Goal: Find contact information: Find contact information

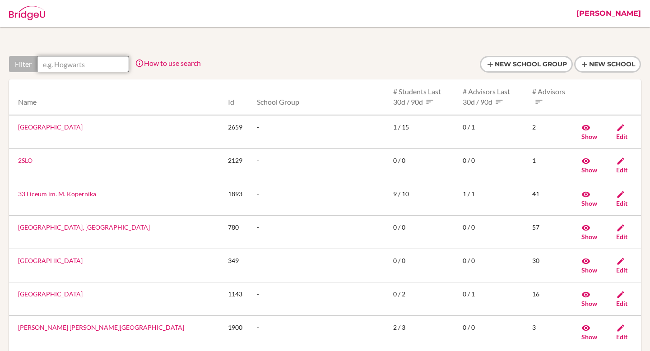
click at [98, 71] on input "text" at bounding box center [83, 64] width 92 height 16
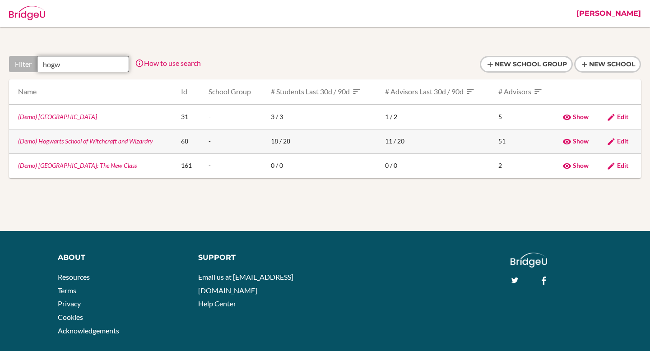
type input "hogw"
click at [83, 142] on link "(Demo) Hogwarts School of Witchcraft and Wizardry" at bounding box center [85, 141] width 135 height 8
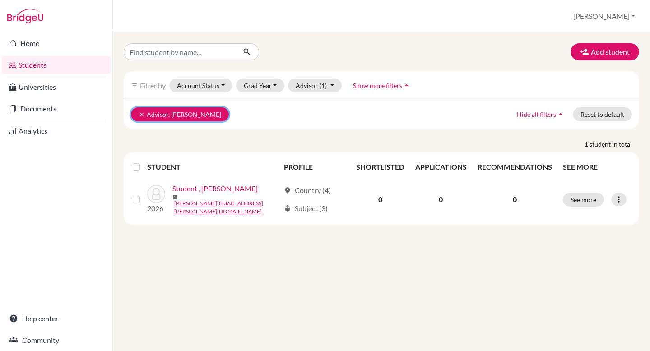
click at [139, 114] on icon "clear" at bounding box center [142, 115] width 6 height 6
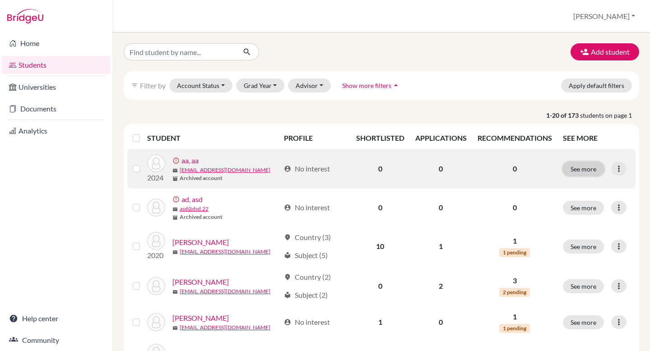
click at [592, 166] on button "See more" at bounding box center [583, 169] width 41 height 14
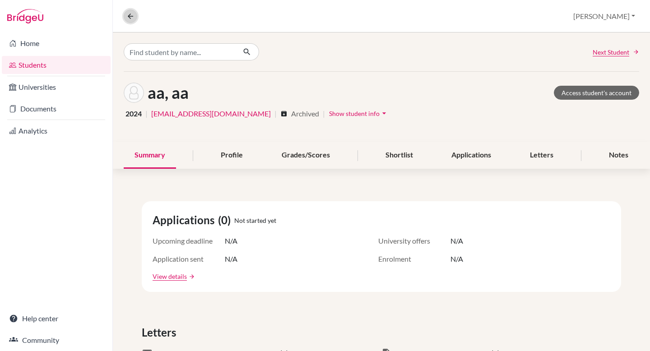
click at [127, 19] on icon at bounding box center [130, 16] width 8 height 8
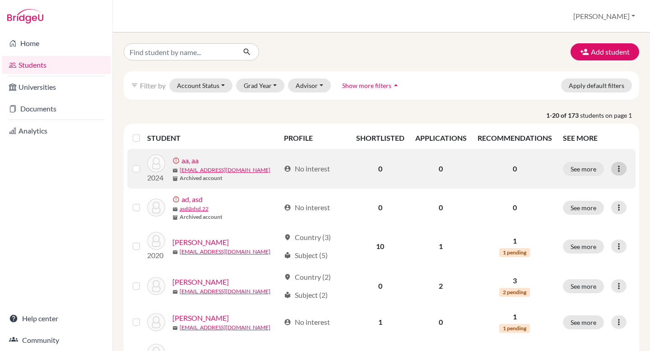
click at [617, 169] on icon at bounding box center [618, 168] width 9 height 9
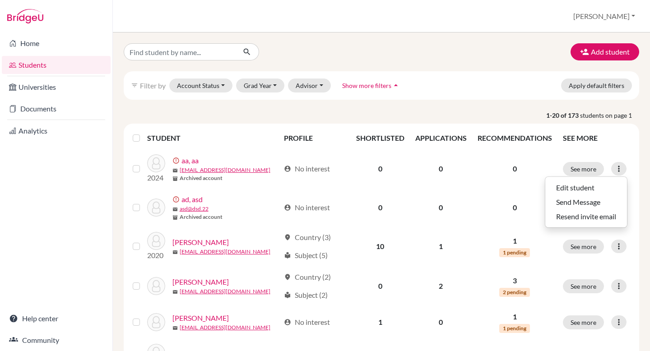
click at [632, 148] on th "SEE MORE" at bounding box center [597, 138] width 78 height 22
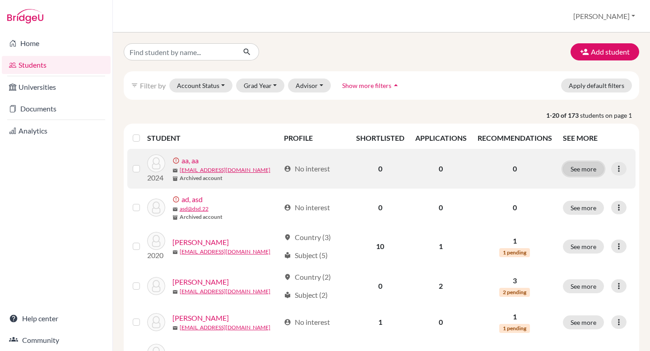
click at [593, 167] on button "See more" at bounding box center [583, 169] width 41 height 14
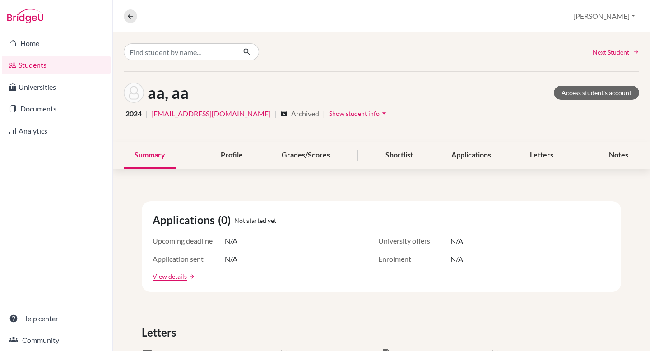
click at [377, 18] on div "Overview Student details Jessica Profile School Settings Admin Schools Users Co…" at bounding box center [381, 16] width 537 height 33
click at [131, 21] on button at bounding box center [131, 16] width 14 height 14
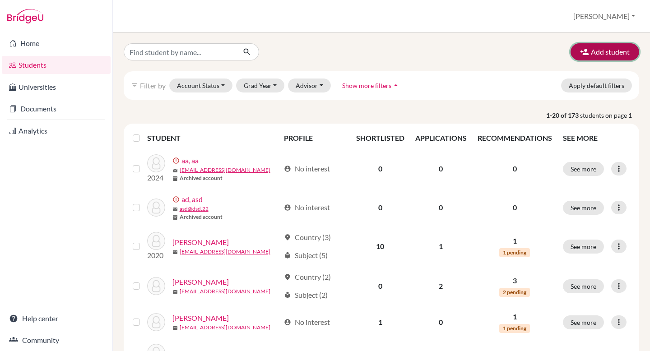
click at [611, 54] on button "Add student" at bounding box center [605, 51] width 69 height 17
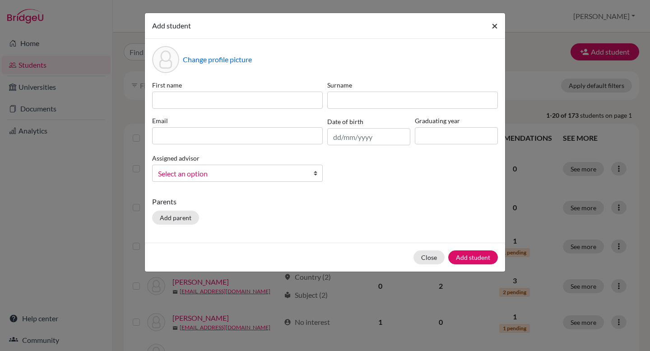
click at [493, 26] on span "×" at bounding box center [495, 25] width 6 height 13
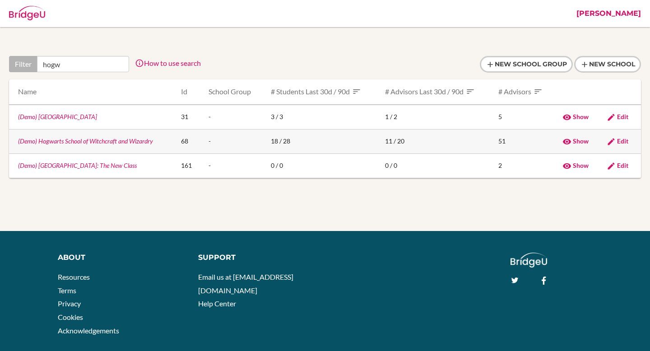
type input "hogw"
click at [103, 142] on link "(Demo) Hogwarts School of Witchcraft and Wizardry" at bounding box center [85, 141] width 135 height 8
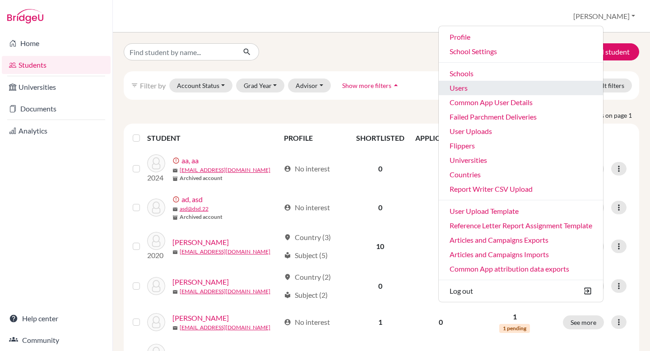
click at [511, 83] on link "Users" at bounding box center [521, 88] width 164 height 14
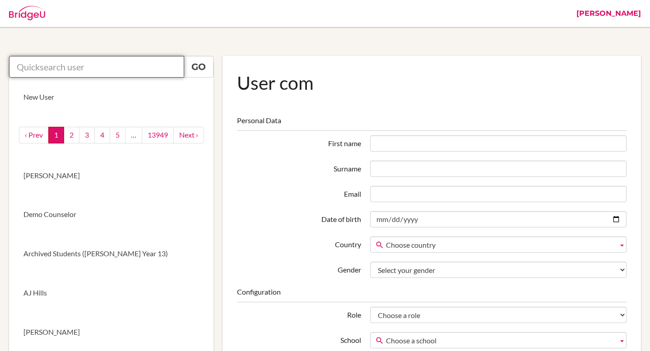
click at [73, 70] on input "text" at bounding box center [96, 67] width 175 height 22
paste input "[EMAIL_ADDRESS][DOMAIN_NAME]"
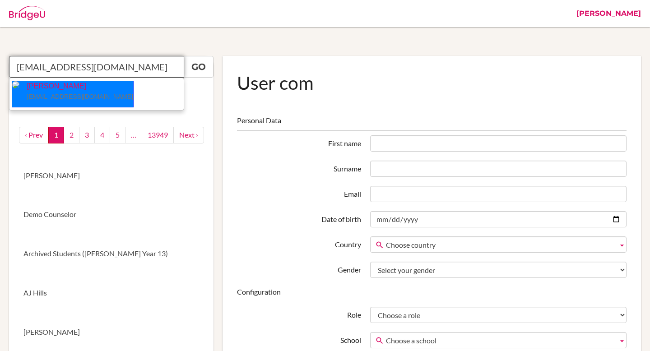
click at [115, 79] on ul "Stephanie Likhanga guidance.counselor@dakar-academy.org" at bounding box center [96, 94] width 175 height 33
click at [109, 93] on p "Stephanie Likhanga guidance.counselor@dakar-academy.org" at bounding box center [76, 91] width 114 height 21
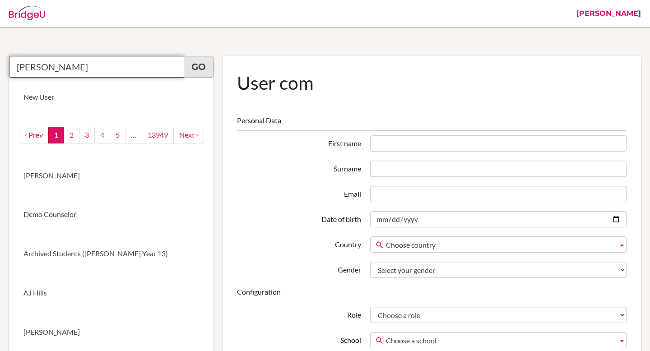
type input "Stephanie Likhanga"
click at [200, 60] on link "Go" at bounding box center [199, 67] width 30 height 22
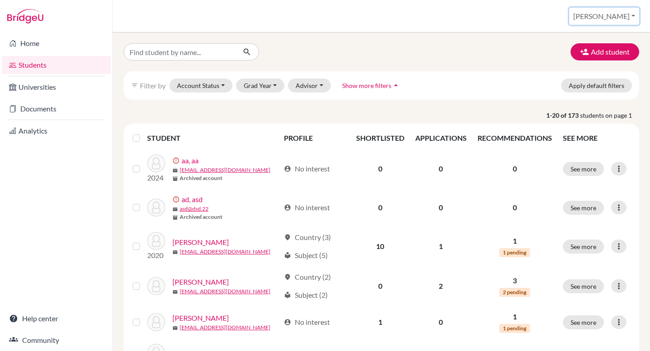
click at [633, 15] on button "[PERSON_NAME]" at bounding box center [604, 16] width 70 height 17
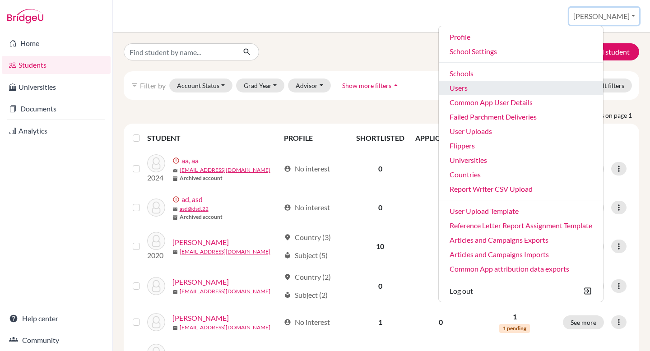
click at [524, 92] on link "Users" at bounding box center [521, 88] width 164 height 14
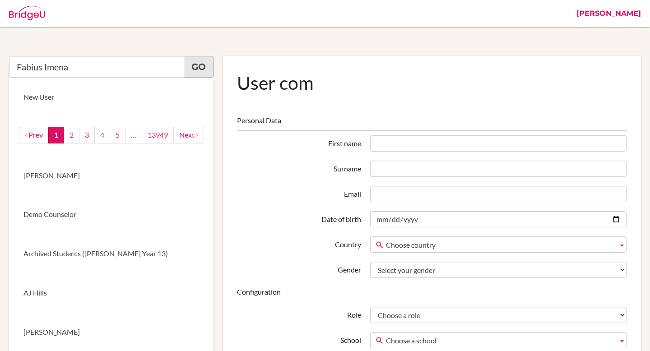
click at [191, 67] on link "Go" at bounding box center [199, 67] width 30 height 22
click at [84, 69] on input "Fabius Imena" at bounding box center [96, 67] width 175 height 22
type input "Fabius I"
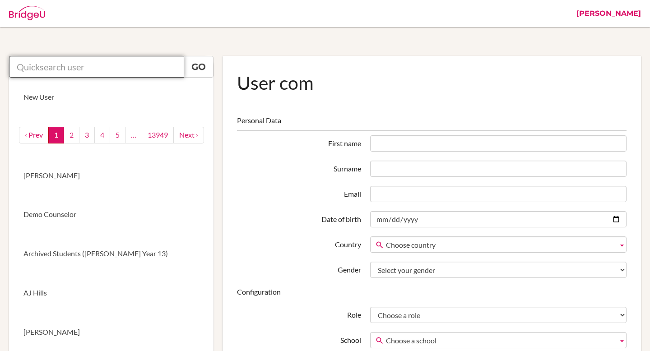
click at [127, 64] on input "text" at bounding box center [96, 67] width 175 height 22
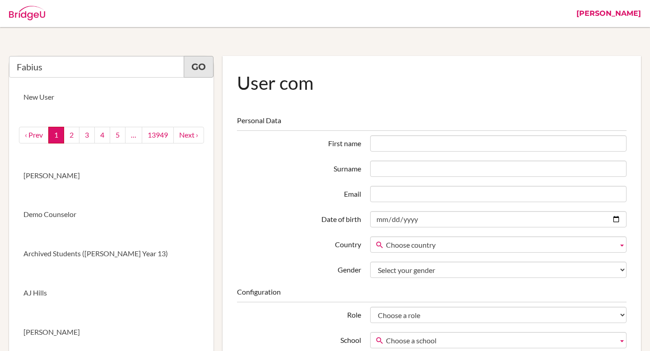
click at [211, 62] on link "Go" at bounding box center [199, 67] width 30 height 22
click at [99, 63] on input "Fabius" at bounding box center [96, 67] width 175 height 22
paste input "fabius.imenarugamba@dakar-academy.org"
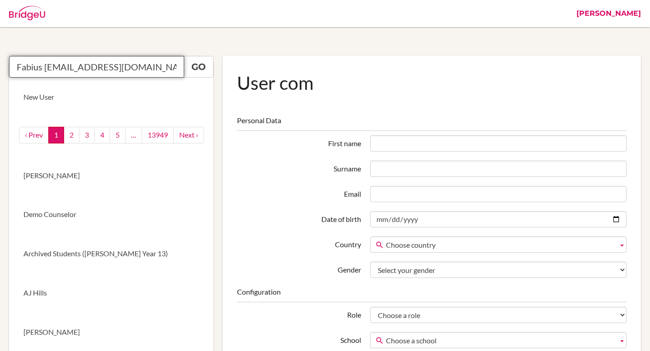
scroll to position [0, 35]
type input "Fabius fabius.imenarugamba@dakar-academy.org"
paste input "fabius.imenarugamba@dakar-academy.org"
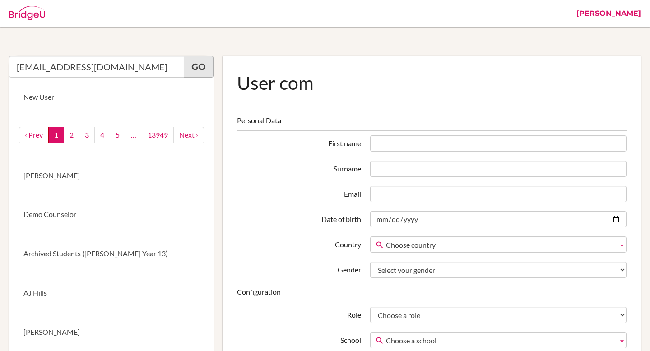
click at [206, 69] on link "Go" at bounding box center [199, 67] width 30 height 22
click at [202, 67] on link "Go" at bounding box center [199, 67] width 30 height 22
click at [162, 69] on input "fabius.imenarugamba@dakar-academy.org" at bounding box center [96, 67] width 175 height 22
click at [173, 68] on input "fabius.imenarugamba@dakar-academy.org" at bounding box center [96, 67] width 175 height 22
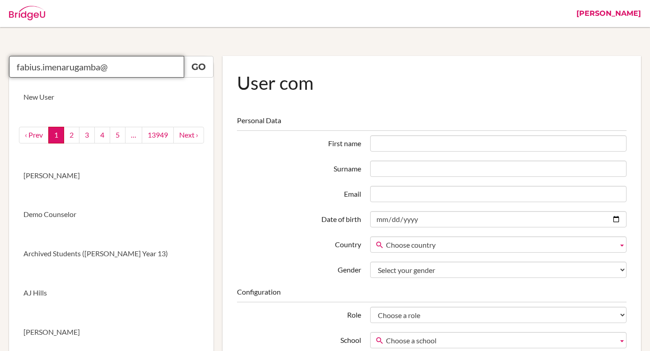
type input "fabius.imenarugamba"
click at [141, 61] on input "text" at bounding box center [96, 67] width 175 height 22
click at [108, 70] on input "text" at bounding box center [96, 67] width 175 height 22
paste input "guidance.counselor@dakar-academy.org"
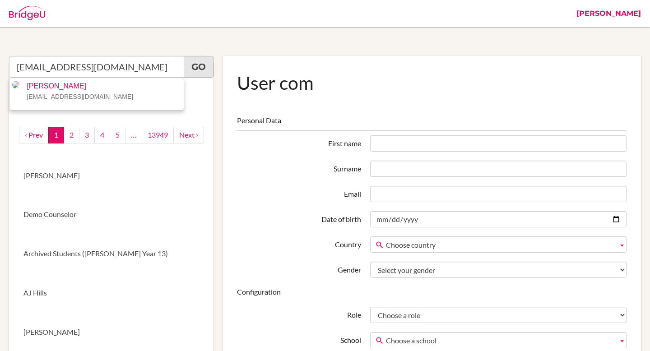
click at [200, 68] on link "Go" at bounding box center [199, 67] width 30 height 22
click at [191, 65] on link "Go" at bounding box center [199, 67] width 30 height 22
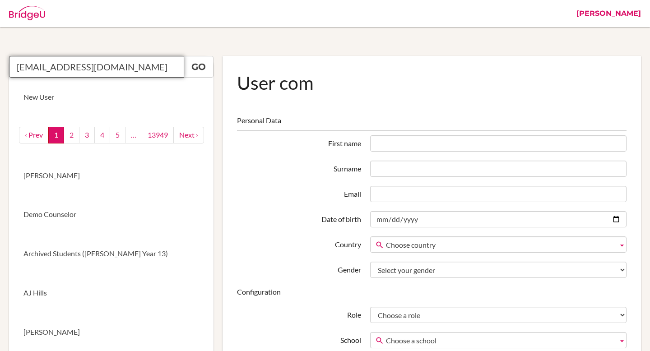
click at [168, 65] on input "guidance.counselor@dakar-academy.org" at bounding box center [96, 67] width 175 height 22
click at [176, 66] on input "guidance.counselor@dakar-academy.org" at bounding box center [96, 67] width 175 height 22
type input "guidance.counselor@dakar-a"
paste input "guidance.counselor@dakar-academy.org"
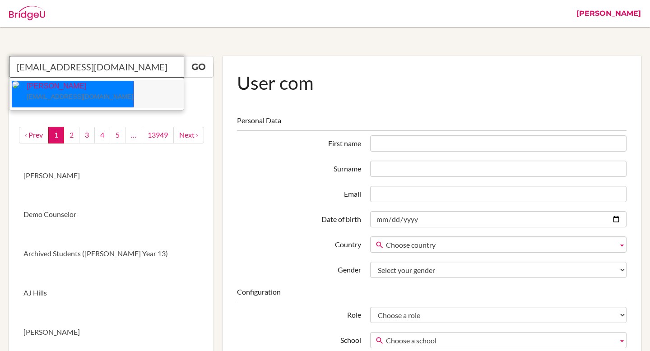
click at [51, 84] on p "Stephanie Likhanga guidance.counselor@dakar-academy.org" at bounding box center [76, 91] width 114 height 21
type input "Stephanie Likhanga"
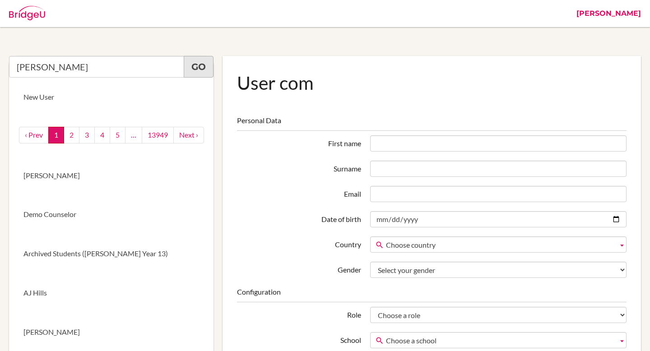
click at [196, 68] on link "Go" at bounding box center [199, 67] width 30 height 22
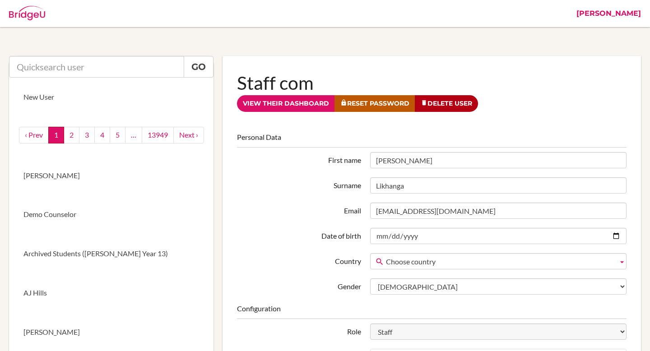
click at [620, 15] on link "[PERSON_NAME]" at bounding box center [609, 13] width 74 height 27
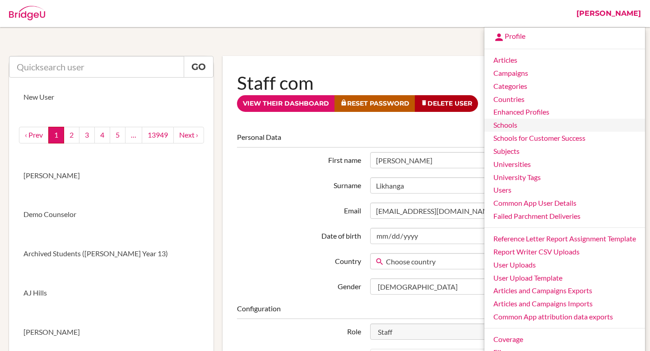
click at [520, 128] on link "Schools" at bounding box center [564, 125] width 161 height 13
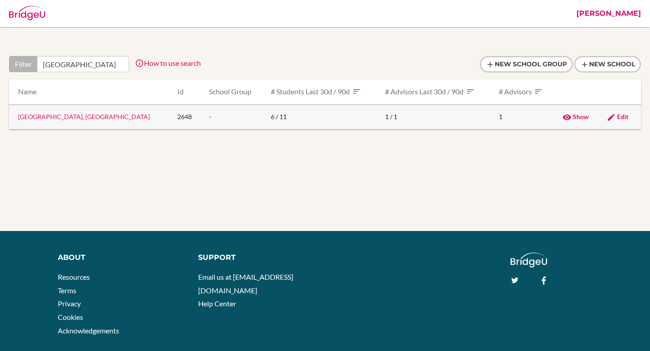
type input "[GEOGRAPHIC_DATA]"
click at [72, 120] on link "[GEOGRAPHIC_DATA], [GEOGRAPHIC_DATA]" at bounding box center [84, 117] width 132 height 8
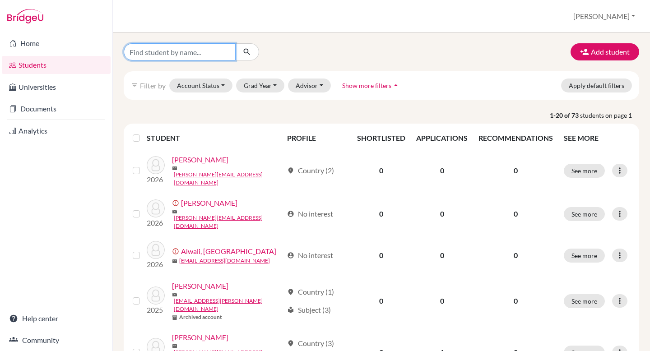
click at [158, 58] on input "Find student by name..." at bounding box center [180, 51] width 112 height 17
type input "fabius"
click button "submit" at bounding box center [247, 51] width 24 height 17
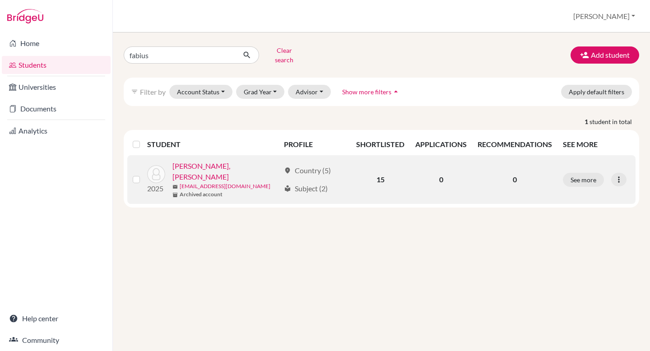
copy link "[EMAIL_ADDRESS][DOMAIN_NAME]"
click at [258, 161] on link "[PERSON_NAME], [PERSON_NAME]" at bounding box center [226, 172] width 108 height 22
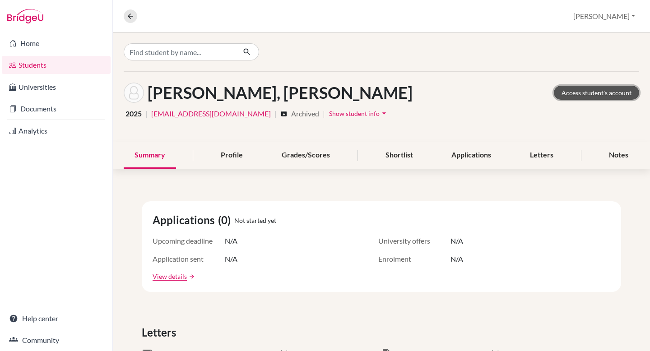
click at [595, 95] on link "Access student's account" at bounding box center [596, 93] width 85 height 14
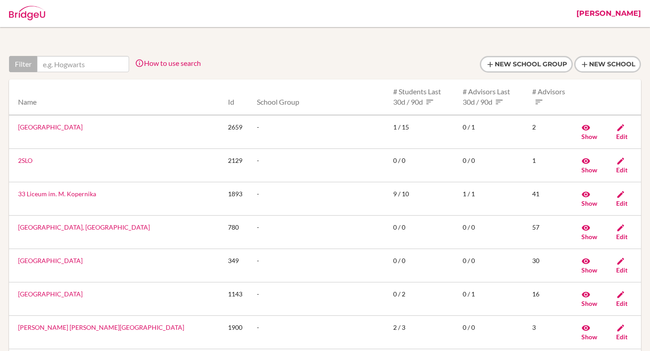
click at [637, 11] on link "[PERSON_NAME]" at bounding box center [609, 13] width 74 height 27
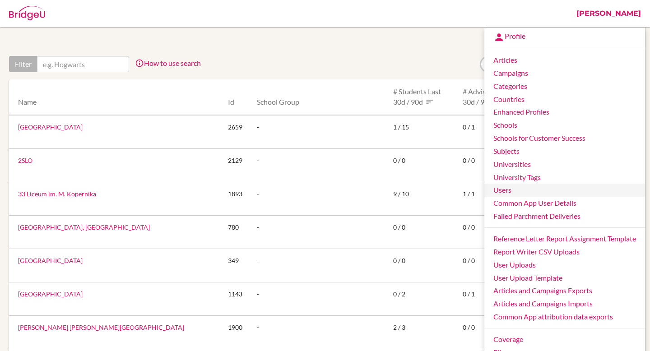
click at [530, 186] on link "Users" at bounding box center [564, 190] width 161 height 13
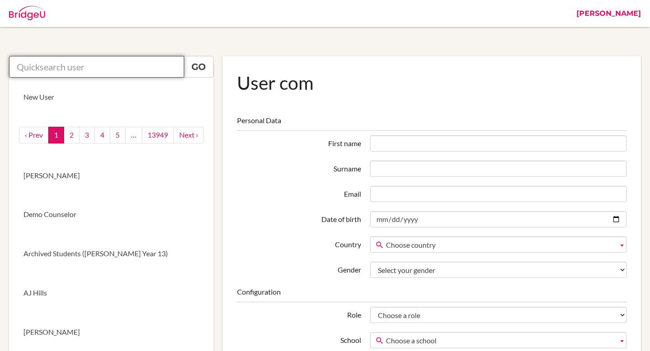
click at [41, 72] on input "text" at bounding box center [96, 67] width 175 height 22
paste input "fabius.imenarugamba@dakar-academy.org"
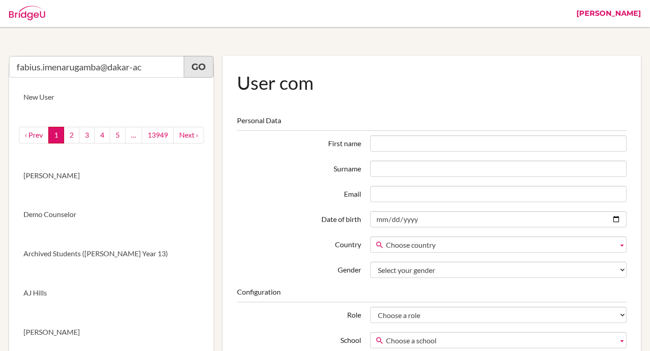
click at [211, 69] on link "Go" at bounding box center [199, 67] width 30 height 22
click at [163, 67] on input "fabius.imenarugamba@dakar-ac" at bounding box center [96, 67] width 175 height 22
type input "fabius.imenarugamba@"
click at [207, 70] on link "Go" at bounding box center [199, 67] width 30 height 22
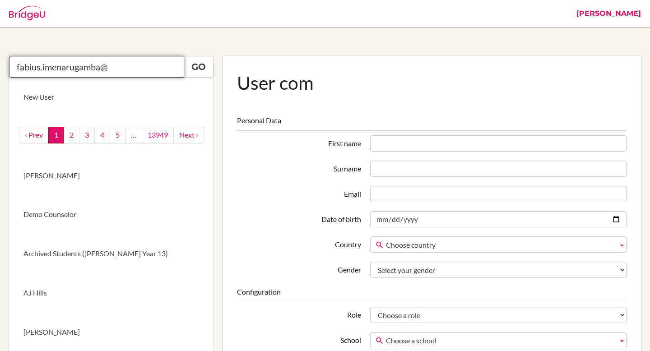
click at [164, 66] on input "fabius.imenarugamba@" at bounding box center [96, 67] width 175 height 22
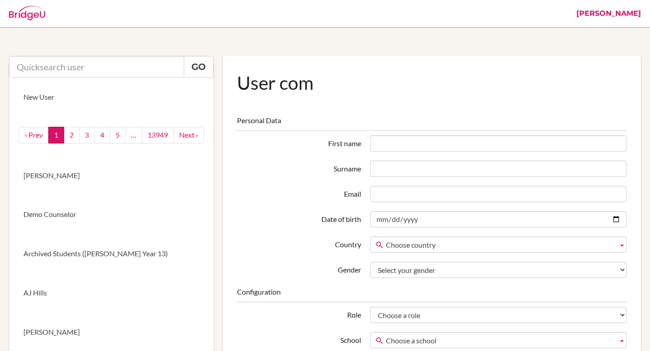
click at [195, 12] on div at bounding box center [289, 13] width 568 height 27
click at [137, 68] on input "text" at bounding box center [96, 67] width 175 height 22
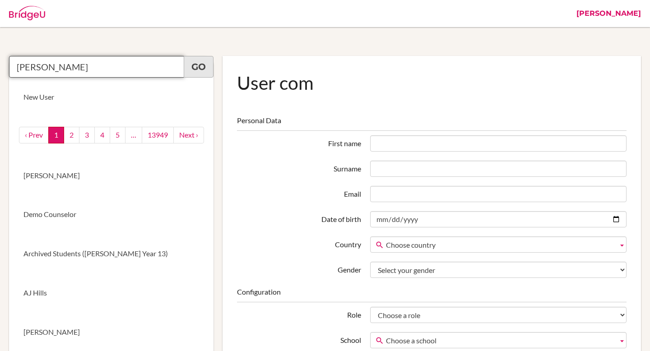
type input "ariel rugamba"
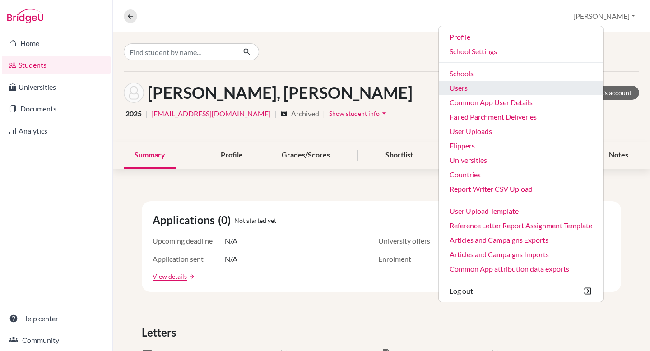
click at [501, 86] on link "Users" at bounding box center [521, 88] width 164 height 14
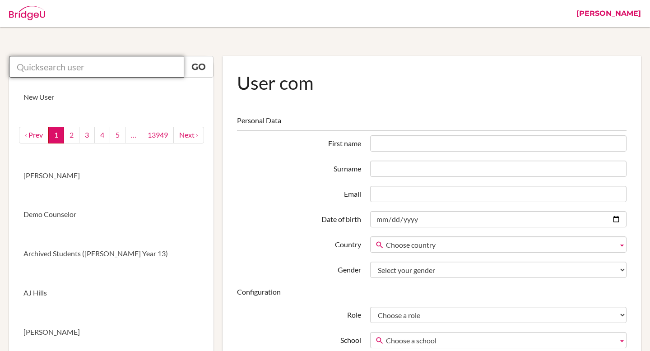
click at [120, 63] on input "text" at bounding box center [96, 67] width 175 height 22
type input "ariel fabius"
